Goal: Transaction & Acquisition: Purchase product/service

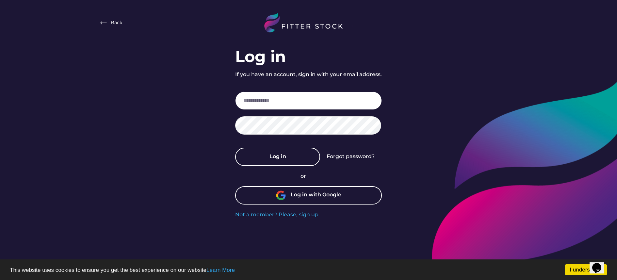
click at [265, 102] on input "email" at bounding box center [308, 101] width 147 height 18
type input "**********"
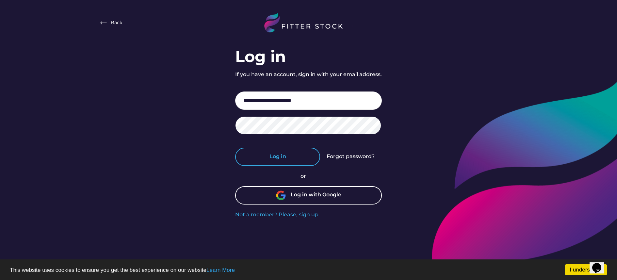
click at [313, 157] on button "Log in" at bounding box center [277, 157] width 85 height 18
click at [279, 163] on button "Log in" at bounding box center [277, 157] width 85 height 18
click at [288, 158] on button "Log in" at bounding box center [277, 157] width 85 height 18
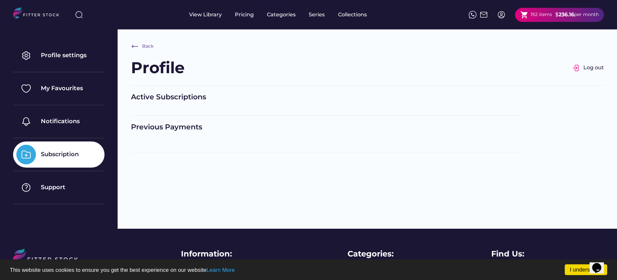
click at [575, 13] on div "per month" at bounding box center [587, 14] width 25 height 7
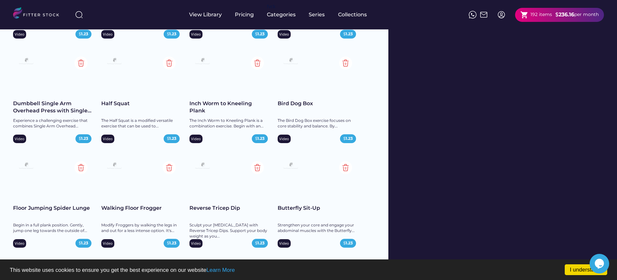
scroll to position [567, 0]
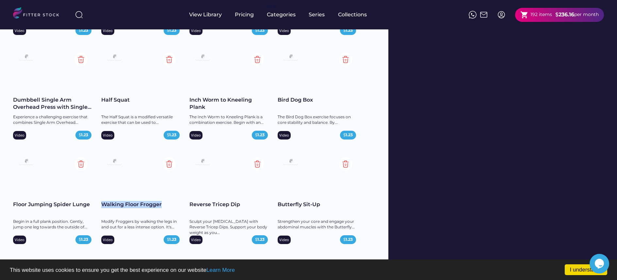
drag, startPoint x: 165, startPoint y: 207, endPoint x: 103, endPoint y: 201, distance: 62.7
click at [103, 201] on div "Walking Floor Frogger" at bounding box center [140, 204] width 78 height 7
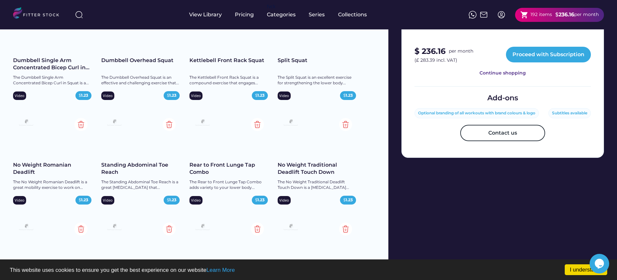
scroll to position [631, 0]
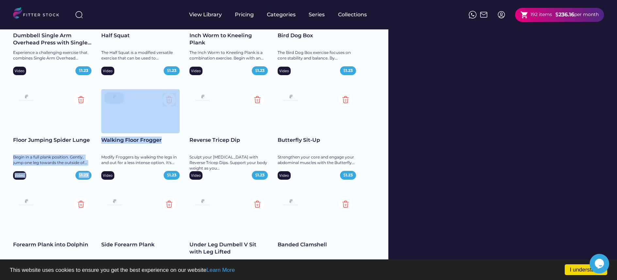
drag, startPoint x: 95, startPoint y: 141, endPoint x: 177, endPoint y: 140, distance: 81.4
click at [177, 140] on div "Dumbbell Side Bend Strengthen your obliques and lateral core muscles with Dumbb…" at bounding box center [194, 191] width 362 height 1458
click at [177, 140] on div "Walking Floor Frogger" at bounding box center [140, 140] width 78 height 7
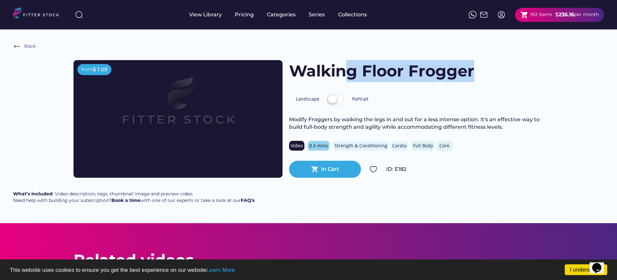
drag, startPoint x: 491, startPoint y: 75, endPoint x: 343, endPoint y: 81, distance: 147.5
click at [343, 81] on div "Walking Floor Frogger" at bounding box center [416, 71] width 255 height 22
click at [293, 67] on h1 "Walking Floor Frogger" at bounding box center [381, 71] width 185 height 22
copy h1 "Walking Floor Frogger"
click at [15, 46] on img at bounding box center [17, 46] width 8 height 8
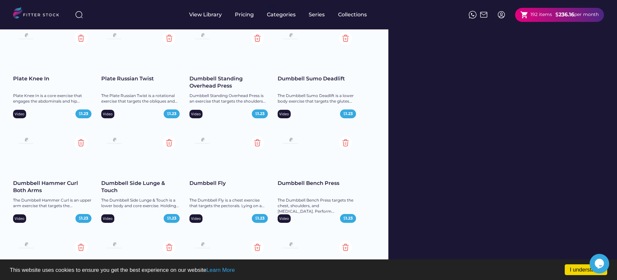
scroll to position [4807, 0]
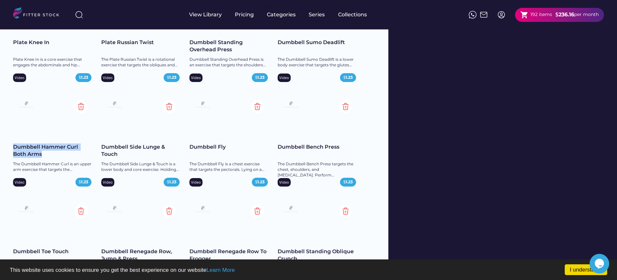
drag, startPoint x: 57, startPoint y: 155, endPoint x: 8, endPoint y: 147, distance: 49.4
copy div "Dumbbell Hammer Curl Both Arms"
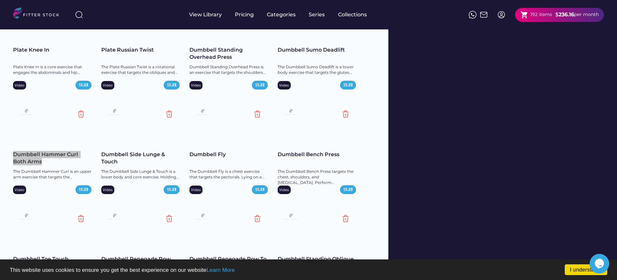
scroll to position [4792, 0]
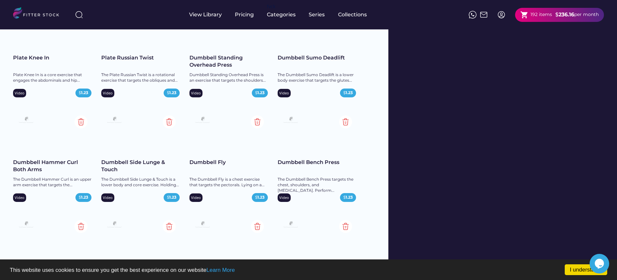
click at [208, 162] on div "Dumbbell Fly" at bounding box center [229, 162] width 78 height 7
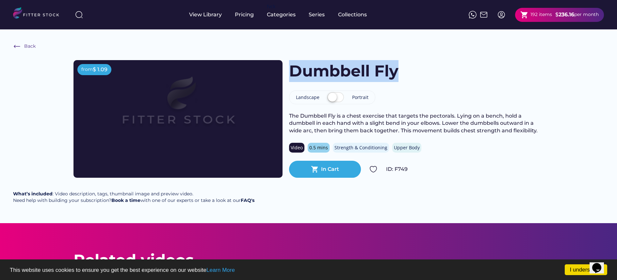
drag, startPoint x: 414, startPoint y: 68, endPoint x: 290, endPoint y: 68, distance: 123.9
click at [290, 68] on div "Dumbbell Fly" at bounding box center [416, 71] width 255 height 22
copy h1 "Dumbbell Fly"
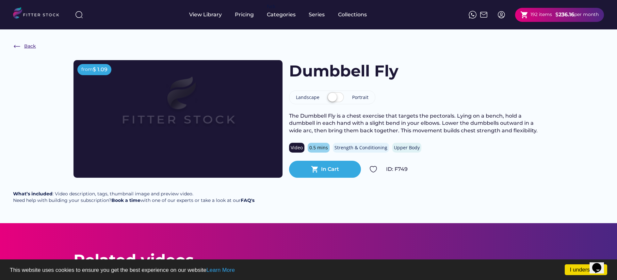
click at [24, 44] on div "Back" at bounding box center [30, 46] width 12 height 7
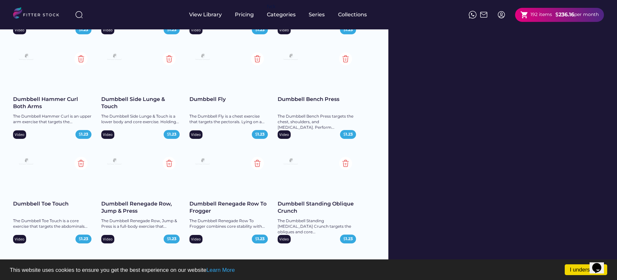
scroll to position [4853, 0]
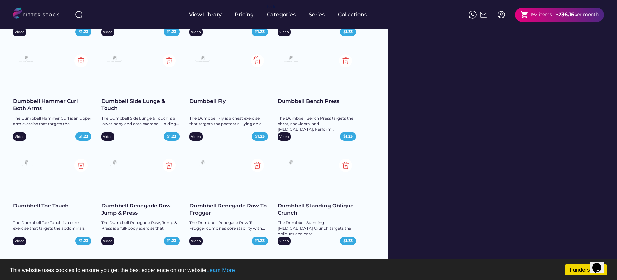
click at [259, 57] on img at bounding box center [257, 60] width 13 height 13
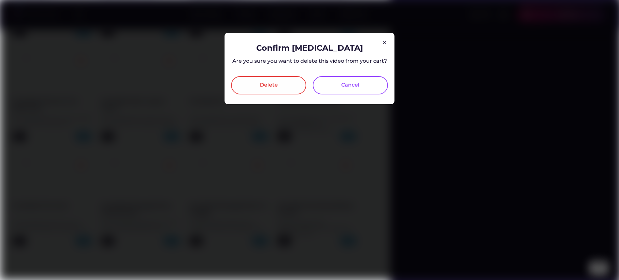
click at [263, 90] on div "Delete" at bounding box center [268, 85] width 75 height 18
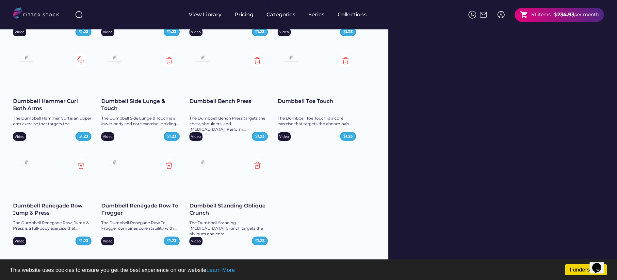
click at [81, 59] on img at bounding box center [81, 60] width 13 height 13
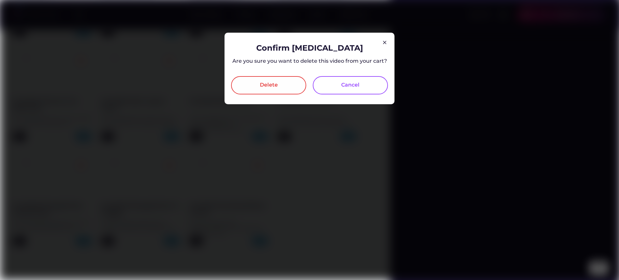
click at [259, 94] on div "Delete" at bounding box center [268, 85] width 75 height 18
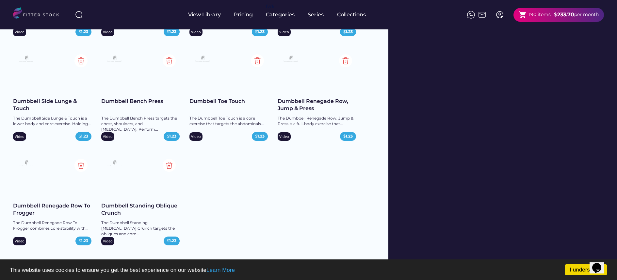
scroll to position [631, 0]
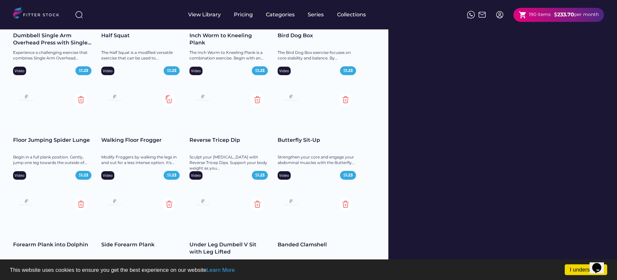
click at [175, 95] on img at bounding box center [169, 99] width 13 height 13
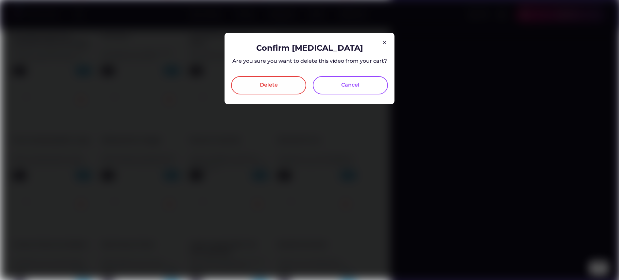
click at [252, 92] on div "Delete" at bounding box center [268, 85] width 75 height 18
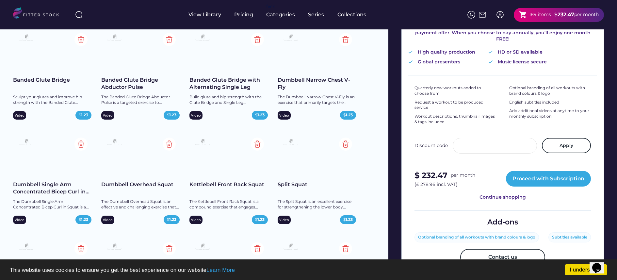
scroll to position [0, 0]
